Goal: Transaction & Acquisition: Purchase product/service

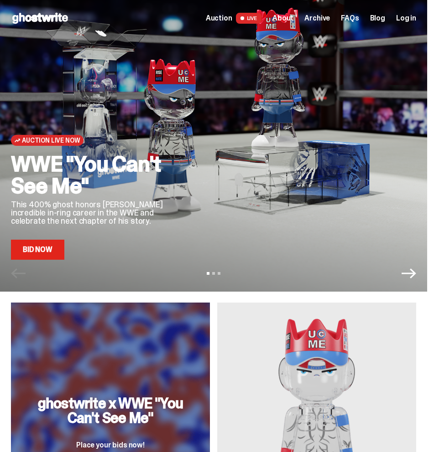
click at [49, 239] on div "WWE "You Can't See Me" This 400% ghost honors John Cena's incredible in-ring ca…" at bounding box center [92, 206] width 163 height 107
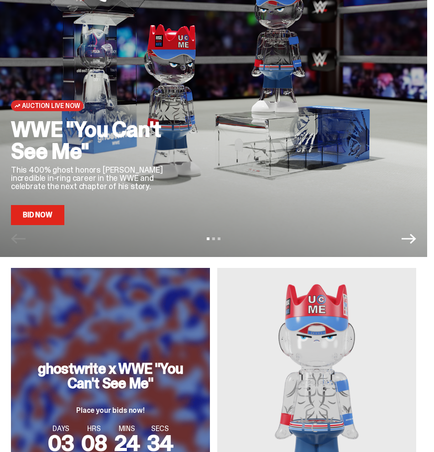
scroll to position [182, 0]
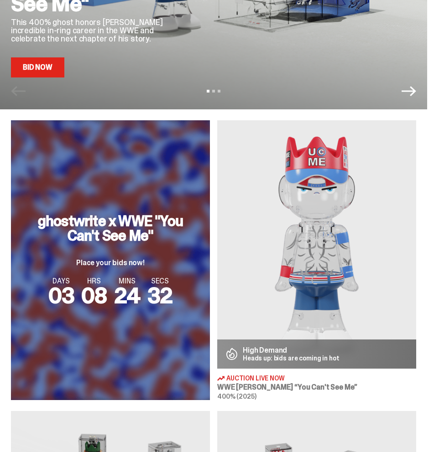
click at [43, 63] on link "Bid Now" at bounding box center [37, 67] width 53 height 20
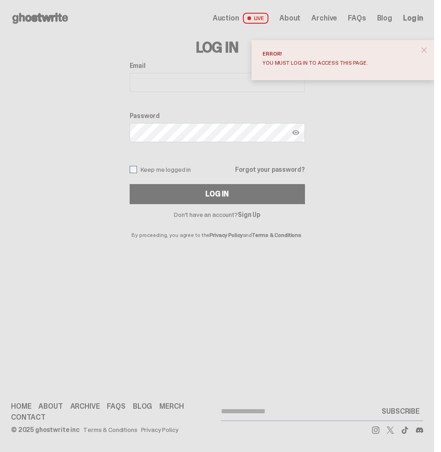
click at [238, 218] on link "Sign Up" at bounding box center [249, 215] width 22 height 8
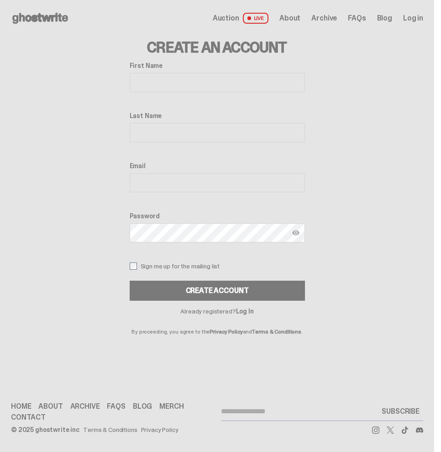
click at [183, 78] on input "First Name" at bounding box center [217, 82] width 175 height 19
type input "********"
type input "******"
type input "**********"
click at [293, 234] on img at bounding box center [295, 232] width 7 height 7
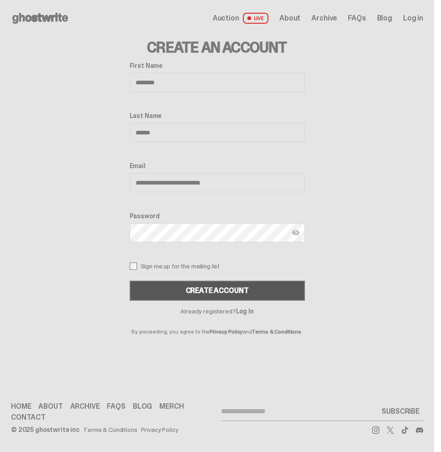
click at [278, 291] on button "Create Account" at bounding box center [217, 291] width 175 height 20
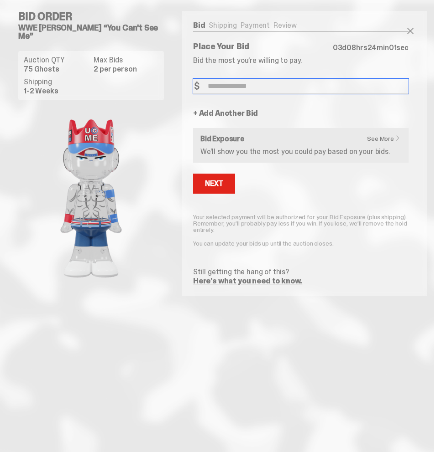
click at [292, 88] on input "Bid Amount" at bounding box center [300, 86] width 215 height 15
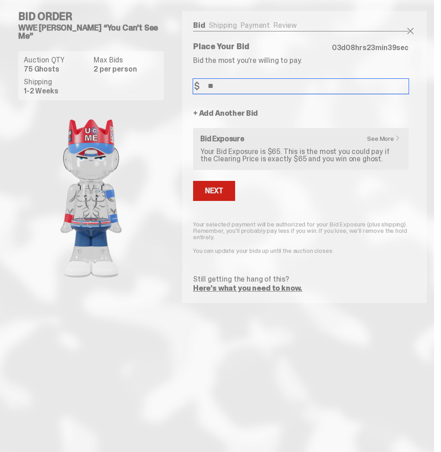
type input "**"
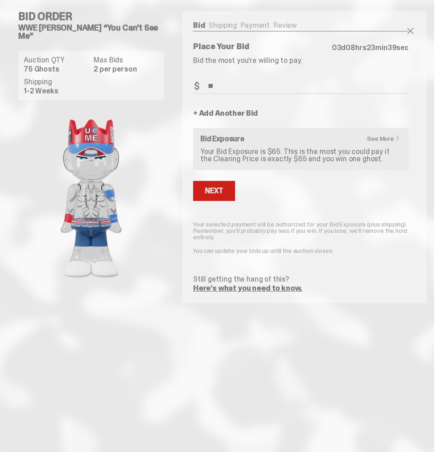
click at [202, 200] on button "Next" at bounding box center [214, 191] width 42 height 20
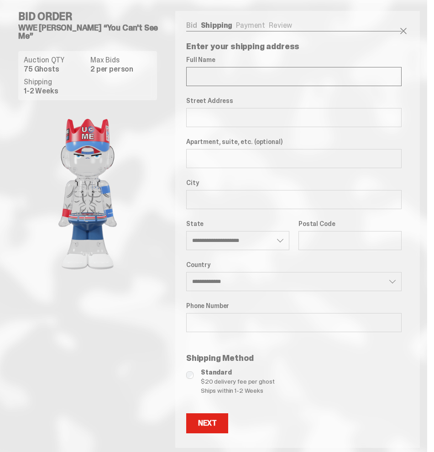
click at [248, 78] on input "Full Name" at bounding box center [293, 76] width 215 height 19
type input "**********"
type input "******"
select select "**"
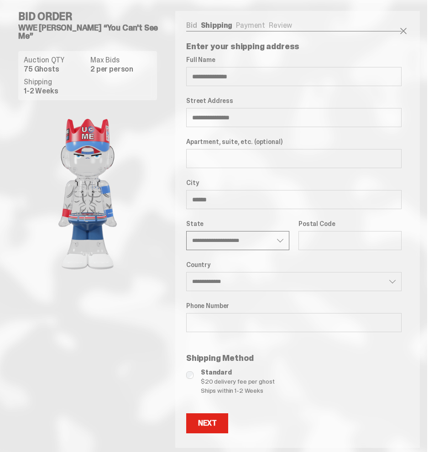
type input "*****"
type input "**********"
select select "**"
type input "**********"
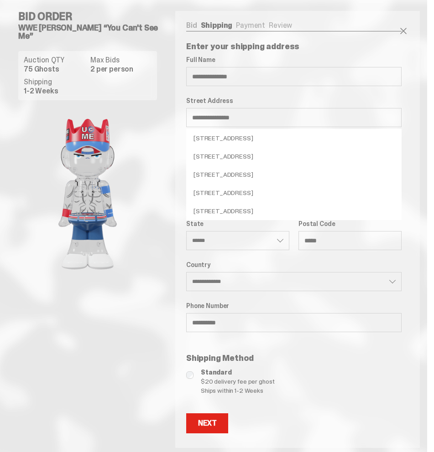
click at [338, 139] on li "85 Ashbury Ct, Dallas, GA 30157, USA" at bounding box center [293, 138] width 215 height 18
type input "**********"
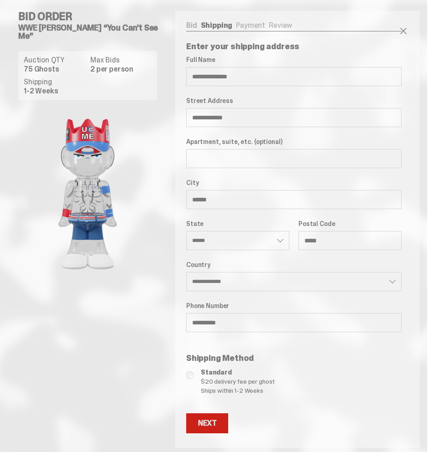
click at [216, 421] on div "Next" at bounding box center [207, 423] width 18 height 7
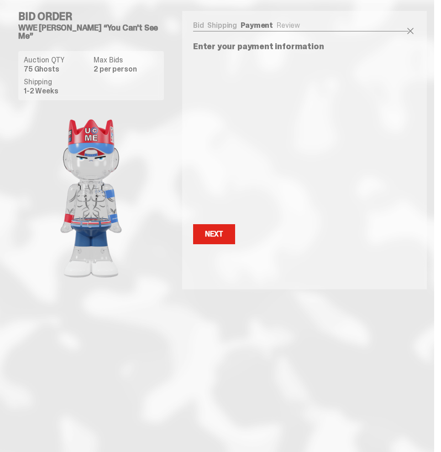
click at [321, 290] on div "Bid Order WWE John Cena “You Can't See Me” Auction QTY 75 Ghosts Max Bids 2 per…" at bounding box center [217, 150] width 434 height 301
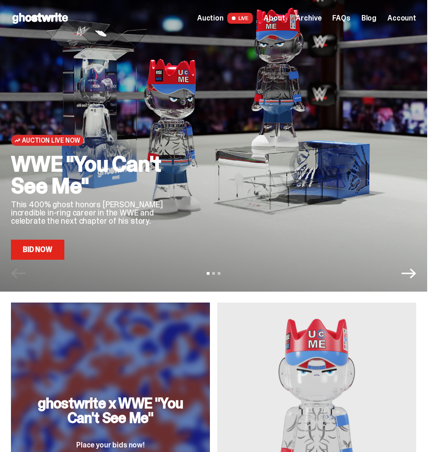
click at [407, 20] on span "Account" at bounding box center [401, 18] width 29 height 7
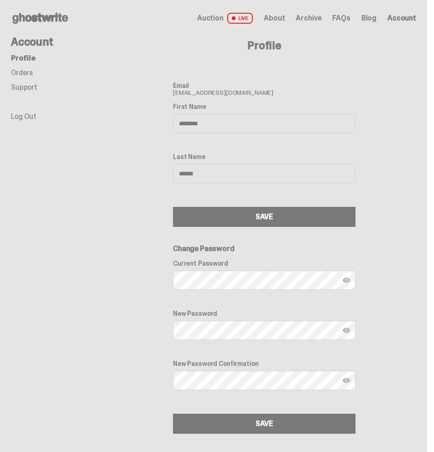
click at [23, 77] on link "Orders" at bounding box center [22, 73] width 22 height 10
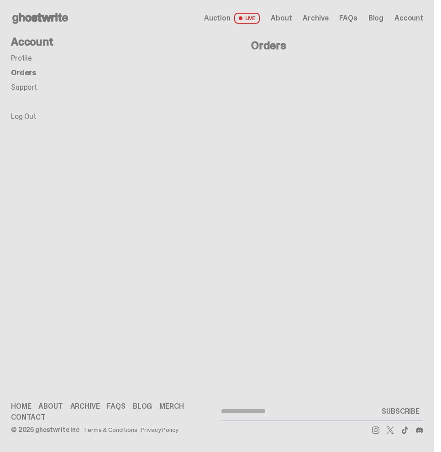
click at [21, 87] on link "Support" at bounding box center [24, 88] width 26 height 10
click at [27, 22] on icon at bounding box center [40, 18] width 58 height 15
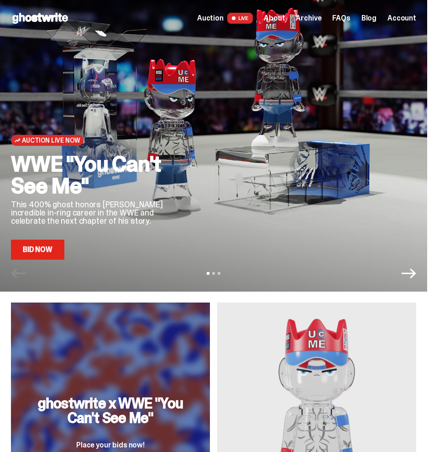
click at [52, 253] on link "Bid Now" at bounding box center [37, 250] width 53 height 20
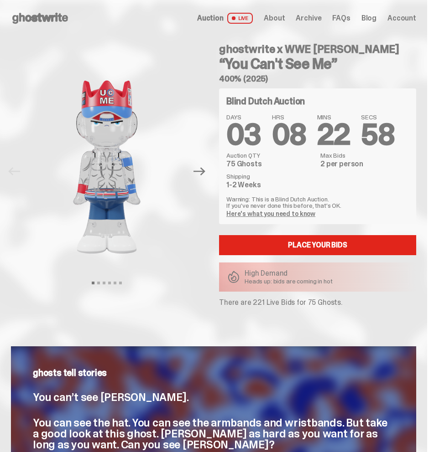
click at [281, 234] on div "Blind Dutch Auction DAYS 03 HRS 08 MINS 22 SECS 58 Auction QTY 75 Ghosts Max Bi…" at bounding box center [317, 197] width 197 height 218
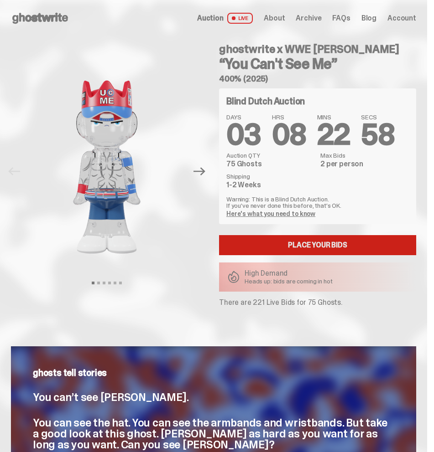
click at [282, 244] on link "Place your Bids" at bounding box center [317, 245] width 197 height 20
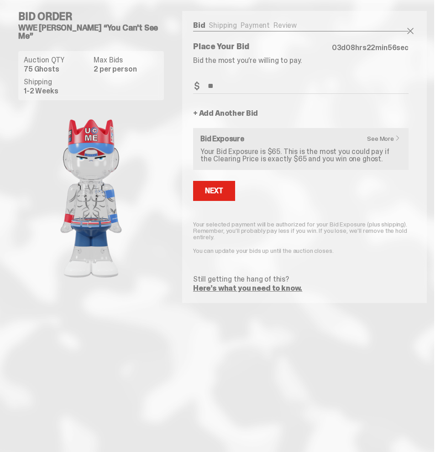
click at [249, 83] on input "**" at bounding box center [300, 86] width 215 height 15
click at [223, 27] on link "Shipping" at bounding box center [222, 26] width 28 height 10
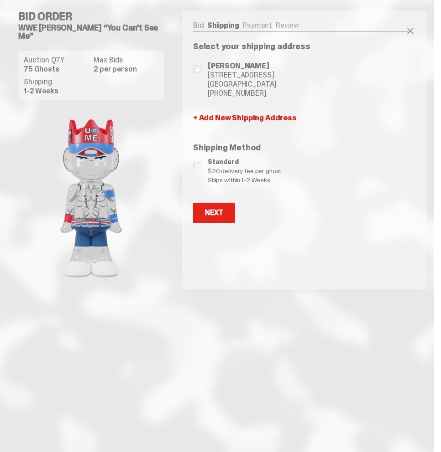
click at [244, 29] on link "Payment" at bounding box center [257, 26] width 29 height 10
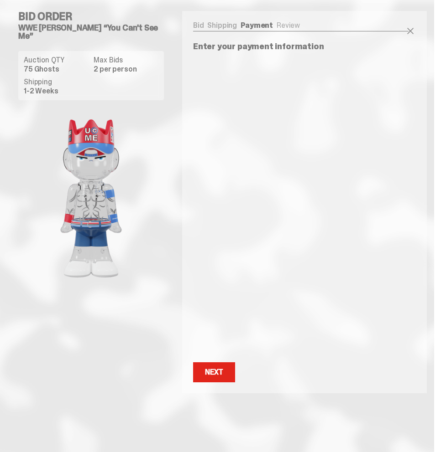
click at [219, 26] on link "Shipping" at bounding box center [222, 26] width 30 height 10
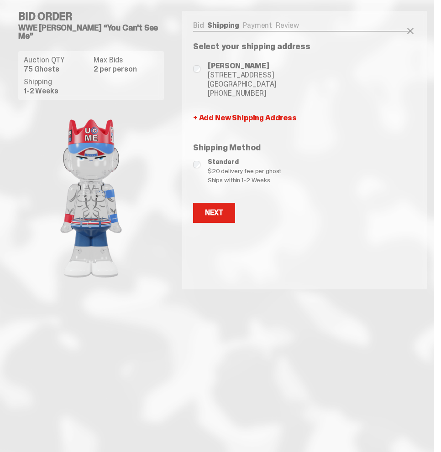
click at [202, 26] on link "Bid" at bounding box center [198, 26] width 11 height 10
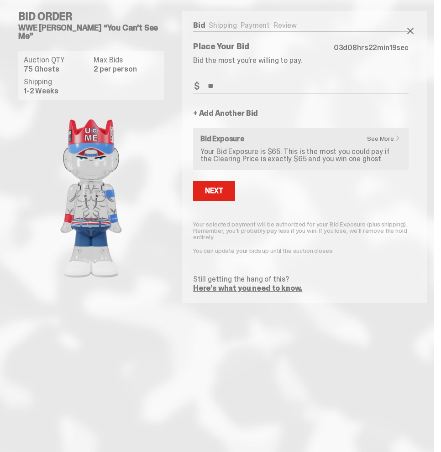
click at [414, 33] on span at bounding box center [410, 31] width 11 height 11
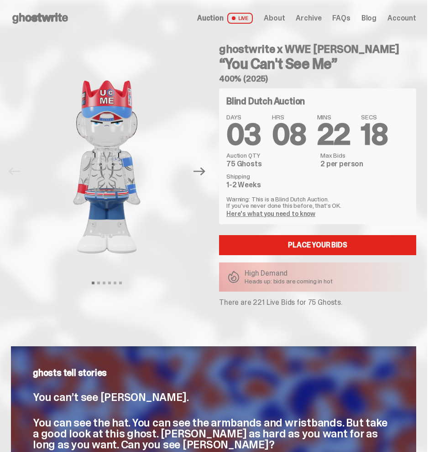
click at [404, 16] on span "Account" at bounding box center [401, 18] width 29 height 7
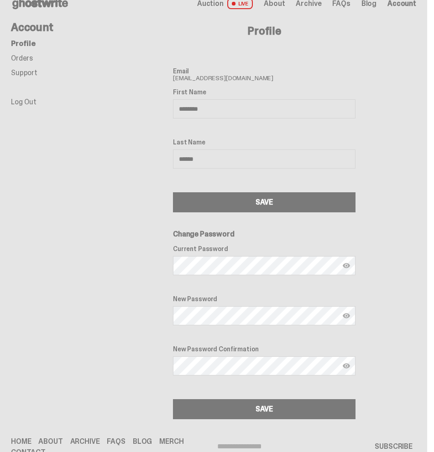
scroll to position [50, 0]
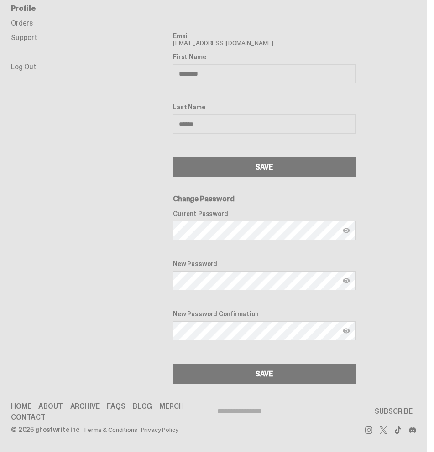
click at [116, 405] on link "FAQs" at bounding box center [116, 406] width 18 height 7
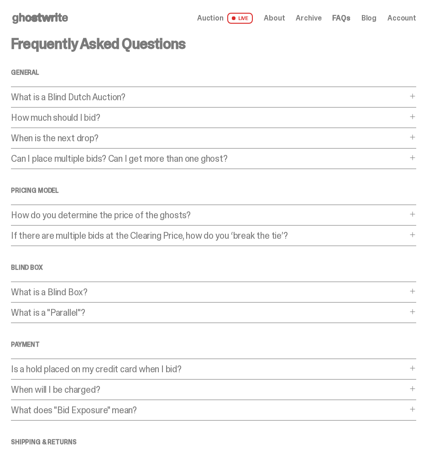
click at [168, 121] on p "How much should I bid?" at bounding box center [209, 117] width 396 height 9
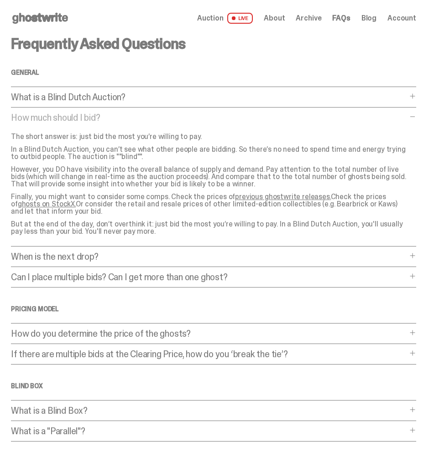
click at [175, 116] on p "How much should I bid?" at bounding box center [209, 117] width 396 height 9
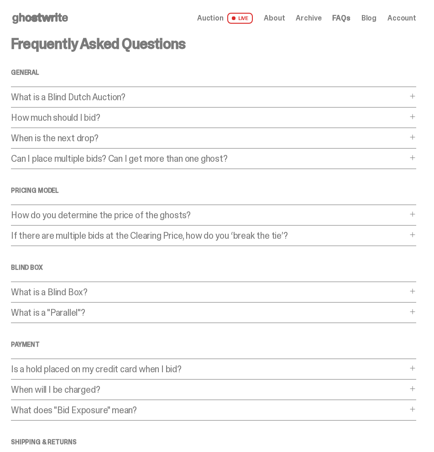
click at [171, 99] on p "What is a Blind Dutch Auction?" at bounding box center [209, 97] width 396 height 9
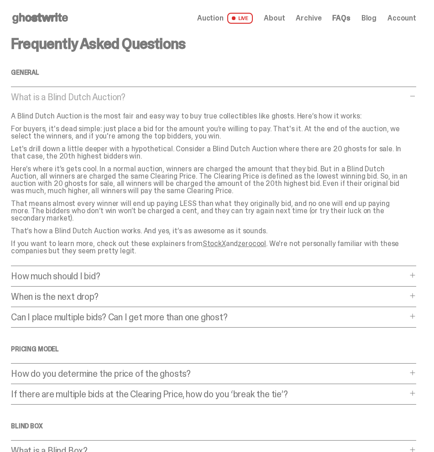
click at [190, 93] on p "What is a Blind Dutch Auction?" at bounding box center [209, 97] width 396 height 9
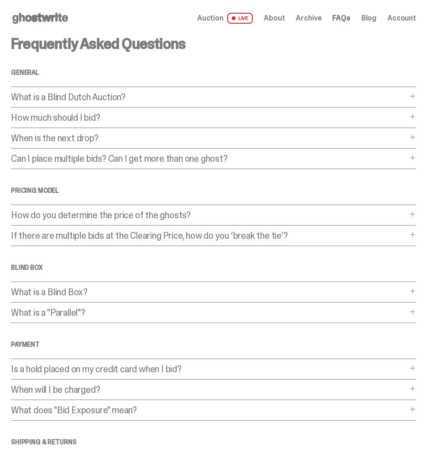
click at [215, 210] on div "Frequently Asked Questions General What is a Blind Dutch Auction? What is a Bli…" at bounding box center [213, 277] width 405 height 482
click at [183, 212] on p "How do you determine the price of the ghosts?" at bounding box center [209, 215] width 396 height 9
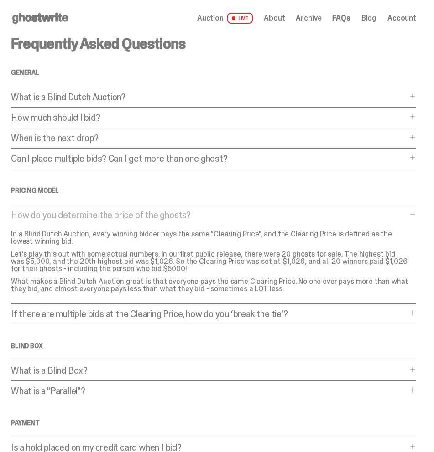
click at [211, 209] on div "Frequently Asked Questions General What is a Blind Dutch Auction? What is a Bli…" at bounding box center [213, 316] width 405 height 561
click at [405, 211] on p "How do you determine the price of the ghosts?" at bounding box center [209, 215] width 396 height 9
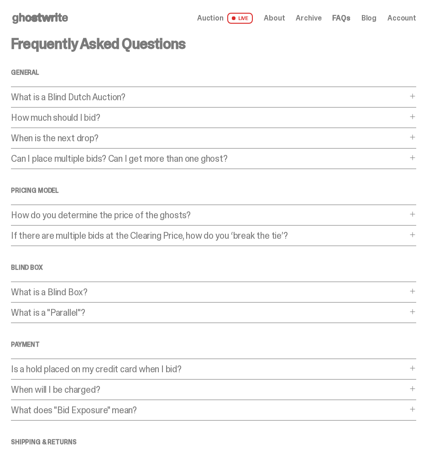
drag, startPoint x: 146, startPoint y: 62, endPoint x: 109, endPoint y: 39, distance: 43.0
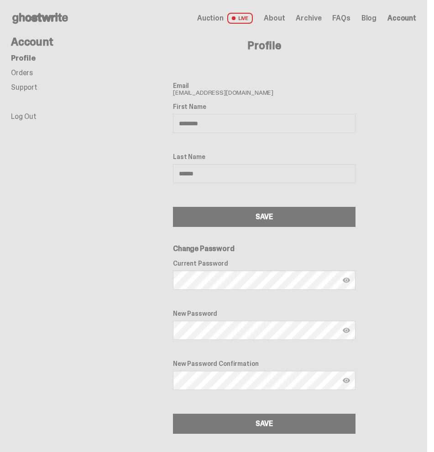
click at [28, 74] on link "Orders" at bounding box center [22, 73] width 22 height 10
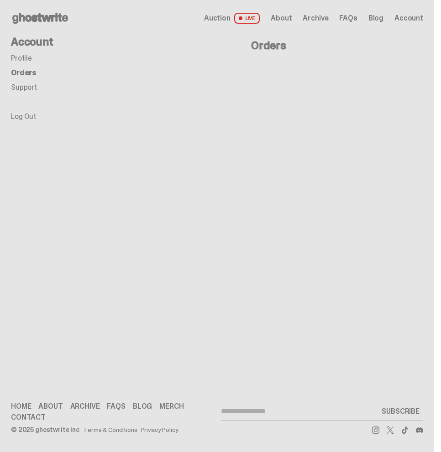
click at [32, 61] on li "Profile" at bounding box center [62, 58] width 103 height 7
click at [28, 59] on link "Profile" at bounding box center [21, 58] width 21 height 10
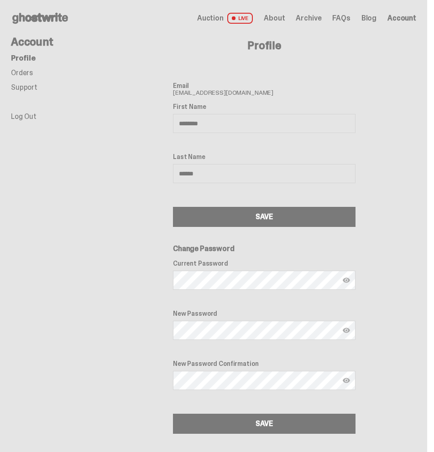
click at [223, 21] on span "Auction" at bounding box center [210, 18] width 26 height 7
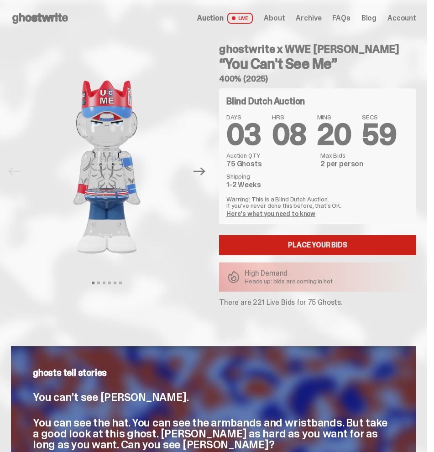
click at [286, 240] on link "Place your Bids" at bounding box center [317, 245] width 197 height 20
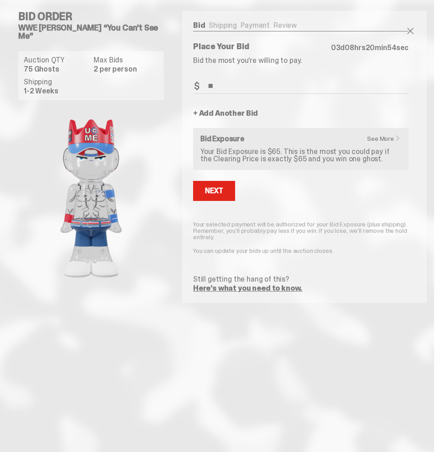
drag, startPoint x: 271, startPoint y: 25, endPoint x: 263, endPoint y: 26, distance: 8.3
click at [266, 26] on ul "Bid Shipping Payment Review" at bounding box center [300, 26] width 215 height 9
click at [257, 26] on link "Payment" at bounding box center [254, 26] width 29 height 10
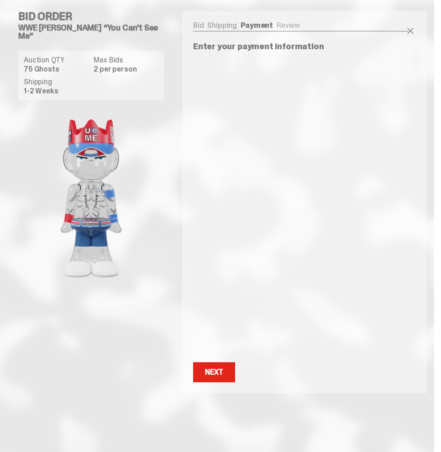
click at [203, 21] on link "Bid" at bounding box center [198, 26] width 11 height 10
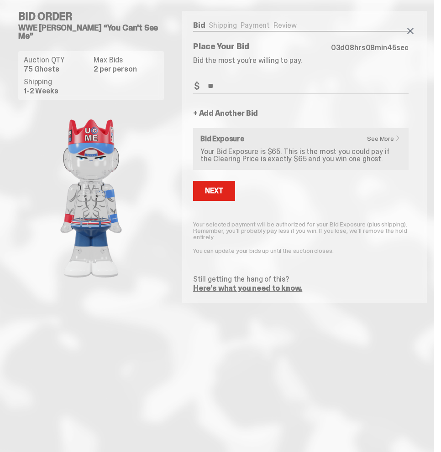
click at [407, 30] on span at bounding box center [410, 31] width 11 height 11
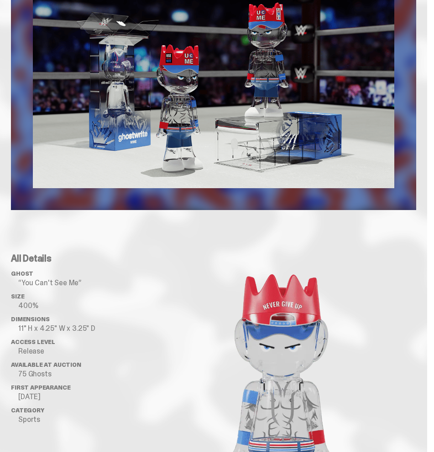
scroll to position [684, 0]
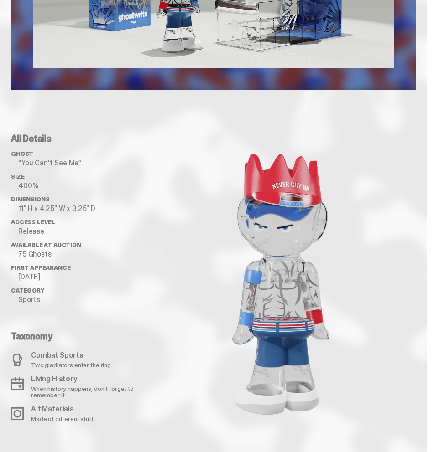
drag, startPoint x: 291, startPoint y: 281, endPoint x: 185, endPoint y: 268, distance: 106.7
click at [187, 270] on div at bounding box center [281, 283] width 270 height 298
drag, startPoint x: 242, startPoint y: 255, endPoint x: 268, endPoint y: 259, distance: 25.9
click at [264, 258] on div at bounding box center [281, 283] width 270 height 298
drag, startPoint x: 274, startPoint y: 259, endPoint x: 280, endPoint y: 260, distance: 5.9
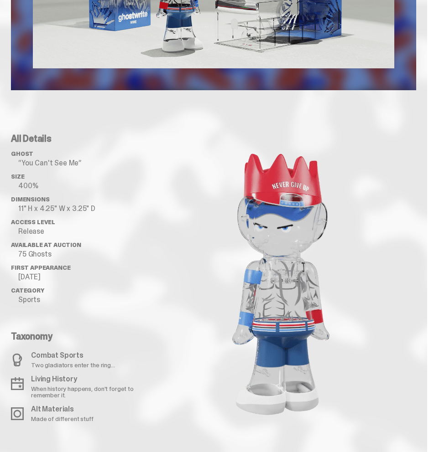
click at [278, 260] on image "lottie-animation-container" at bounding box center [281, 283] width 168 height 298
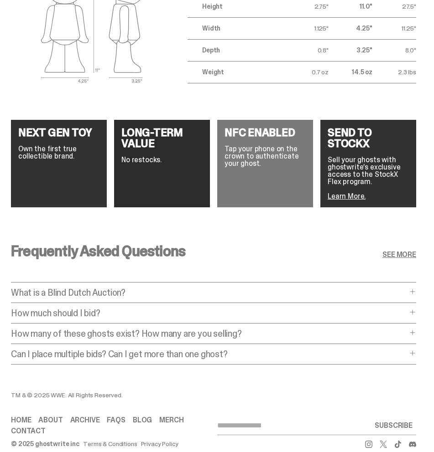
scroll to position [1368, 0]
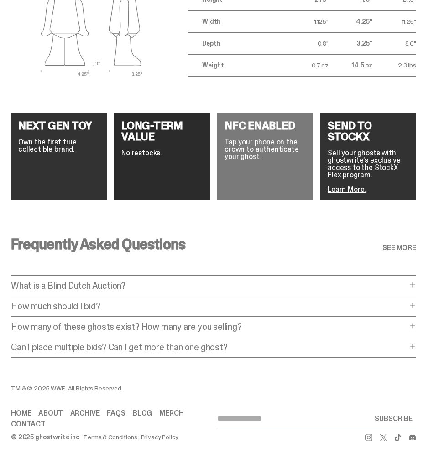
click at [200, 352] on p "Can I place multiple bids? Can I get more than one ghost?" at bounding box center [209, 347] width 396 height 9
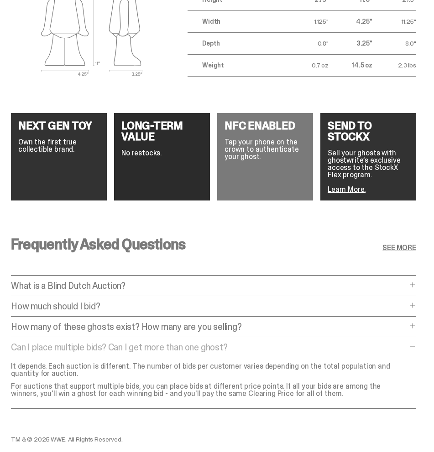
click at [200, 352] on p "Can I place multiple bids? Can I get more than one ghost?" at bounding box center [209, 347] width 396 height 9
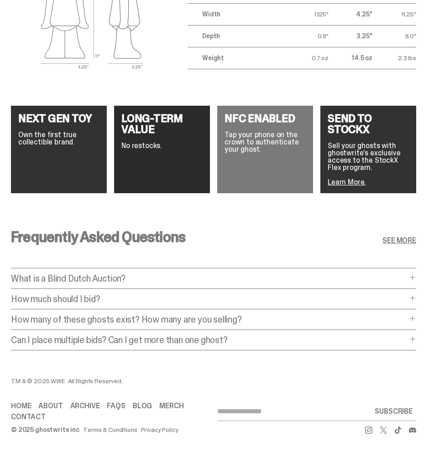
scroll to position [1386, 0]
click at [114, 405] on link "FAQs" at bounding box center [116, 406] width 18 height 7
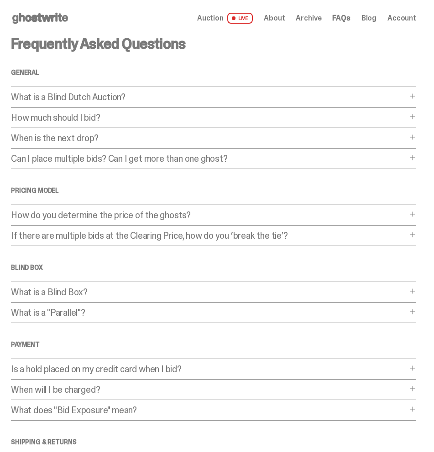
click at [68, 390] on p "When will I be charged?" at bounding box center [209, 389] width 396 height 9
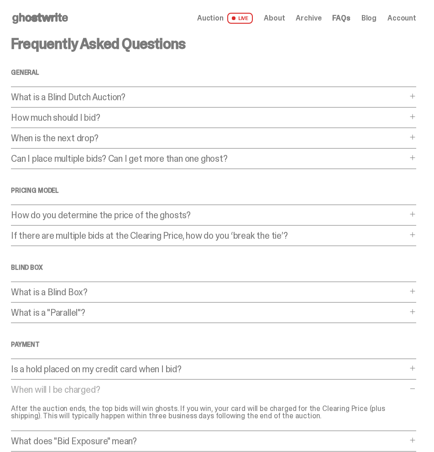
click at [131, 381] on div "Frequently Asked Questions General What is a Blind Dutch Auction? What is a Bli…" at bounding box center [213, 292] width 405 height 513
drag, startPoint x: 131, startPoint y: 381, endPoint x: 118, endPoint y: 384, distance: 13.7
click at [131, 381] on div "Frequently Asked Questions General What is a Blind Dutch Auction? What is a Bli…" at bounding box center [213, 292] width 405 height 513
click at [96, 383] on div "Frequently Asked Questions General What is a Blind Dutch Auction? What is a Bli…" at bounding box center [213, 292] width 405 height 513
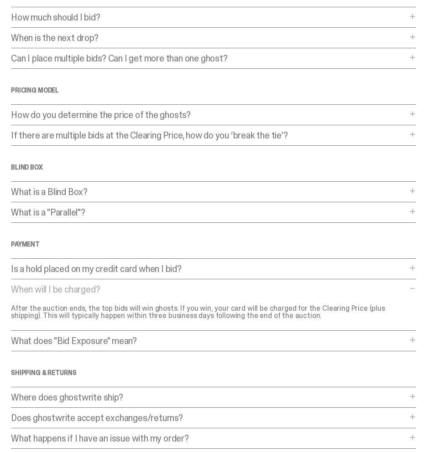
scroll to position [171, 0]
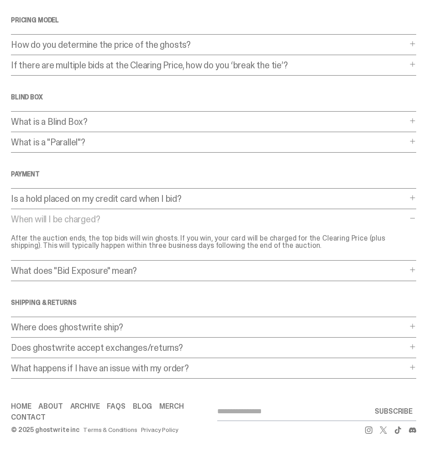
click at [212, 347] on p "Does ghostwrite accept exchanges/returns?" at bounding box center [209, 347] width 396 height 9
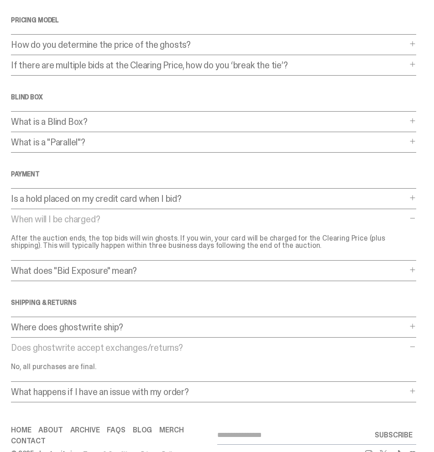
click at [212, 347] on p "Does ghostwrite accept exchanges/returns?" at bounding box center [209, 347] width 396 height 9
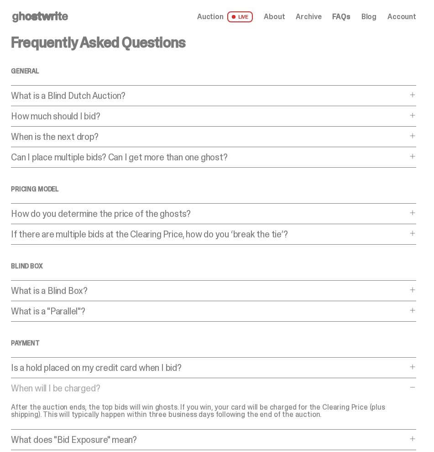
scroll to position [0, 0]
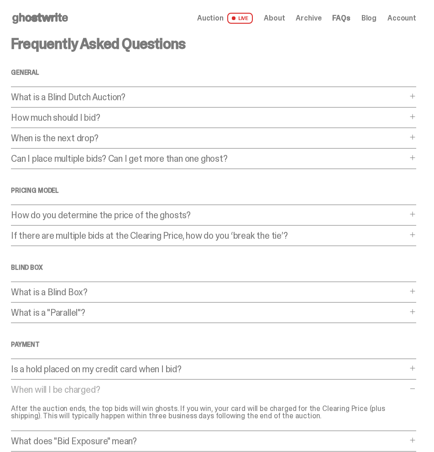
click at [261, 236] on p "If there are multiple bids at the Clearing Price, how do you ‘break the tie’?" at bounding box center [209, 235] width 396 height 9
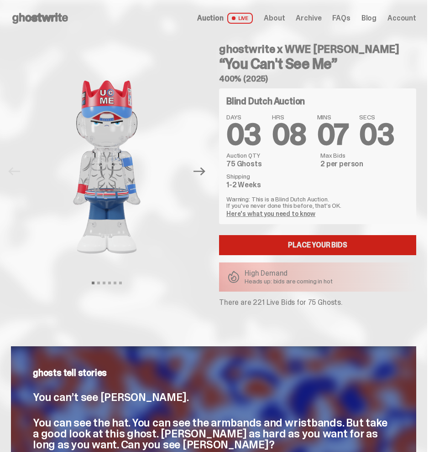
click at [305, 243] on link "Place your Bids" at bounding box center [317, 245] width 197 height 20
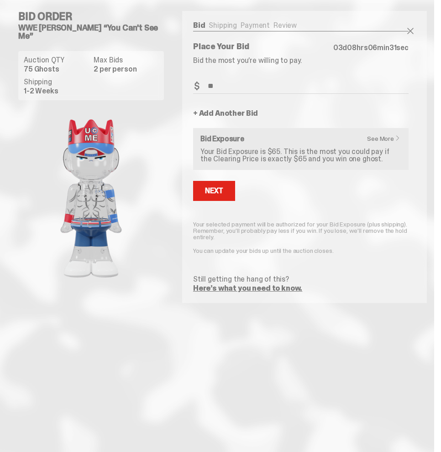
click at [257, 90] on input "**" at bounding box center [300, 86] width 215 height 15
type input "***"
click at [220, 188] on div "Next" at bounding box center [214, 190] width 18 height 7
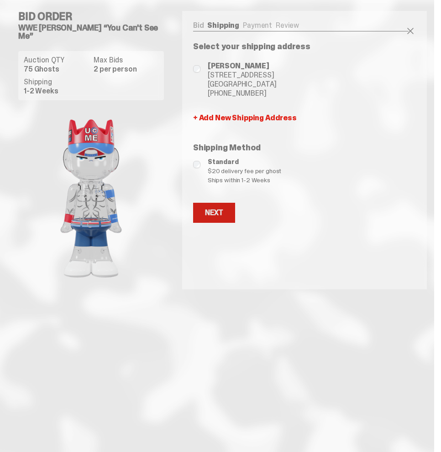
click at [231, 222] on button "Next" at bounding box center [214, 213] width 42 height 20
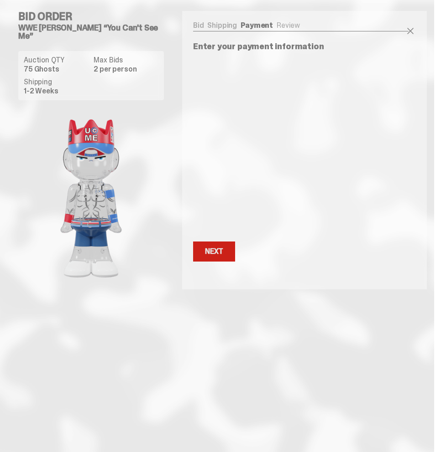
click at [214, 254] on div "Next" at bounding box center [214, 251] width 18 height 7
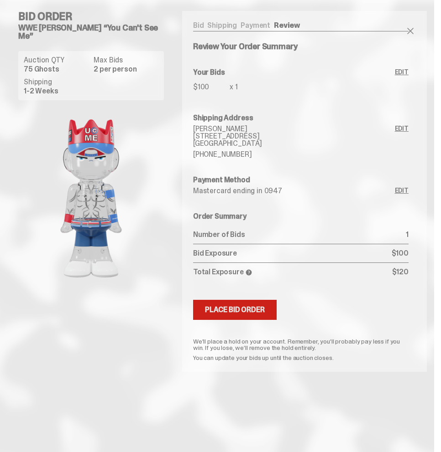
click at [258, 314] on div "Place Bid Order" at bounding box center [235, 309] width 60 height 7
